Goal: Information Seeking & Learning: Learn about a topic

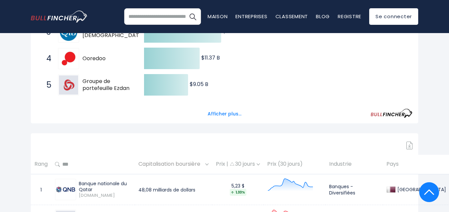
scroll to position [226, 0]
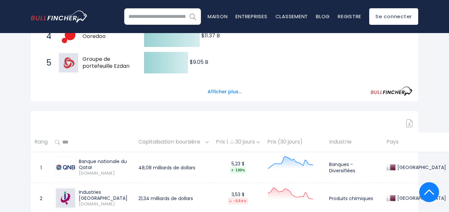
click at [191, 15] on img "Recherche" at bounding box center [193, 16] width 9 height 9
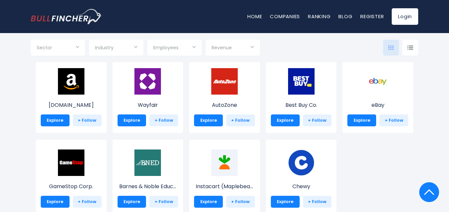
scroll to position [288, 0]
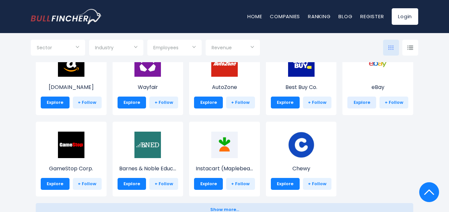
click at [367, 101] on link "Explore" at bounding box center [362, 103] width 29 height 12
click at [379, 86] on p "eBay" at bounding box center [378, 87] width 61 height 8
click at [377, 62] on img at bounding box center [378, 63] width 27 height 27
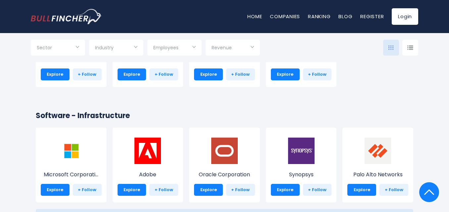
scroll to position [557, 0]
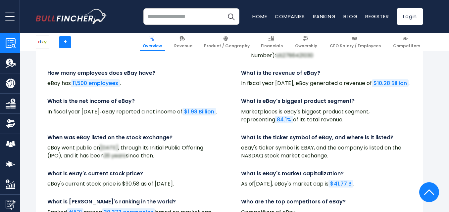
scroll to position [2211, 0]
